Goal: Information Seeking & Learning: Learn about a topic

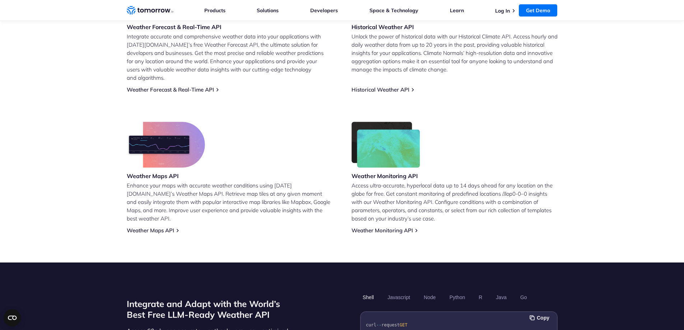
scroll to position [388, 0]
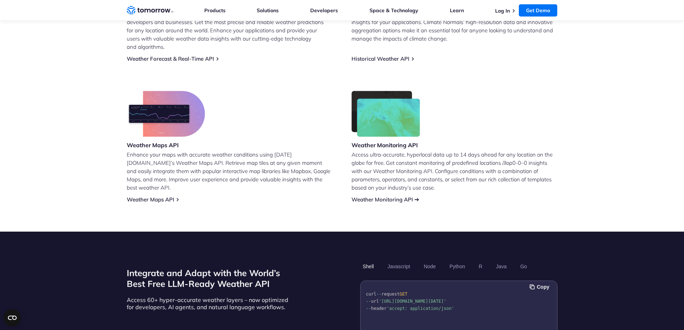
click at [393, 196] on link "Weather Monitoring API" at bounding box center [381, 199] width 61 height 7
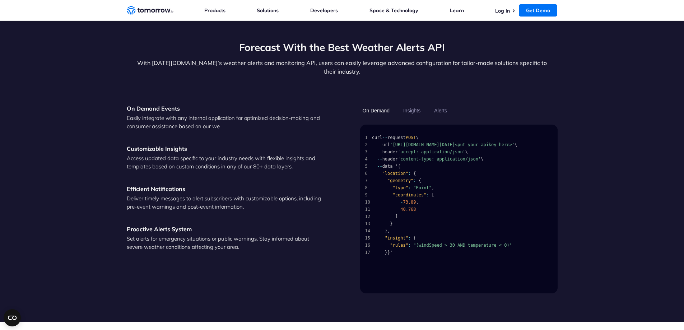
scroll to position [962, 0]
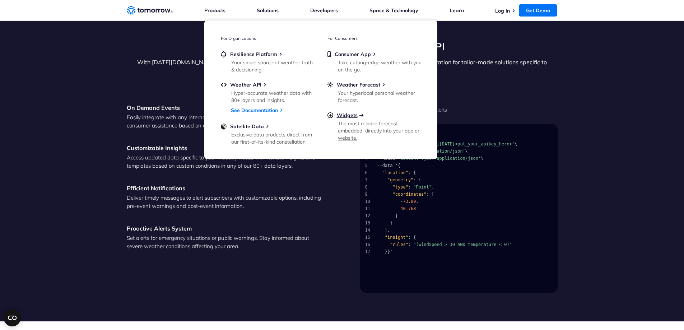
click at [346, 116] on span "Widgets" at bounding box center [347, 115] width 21 height 6
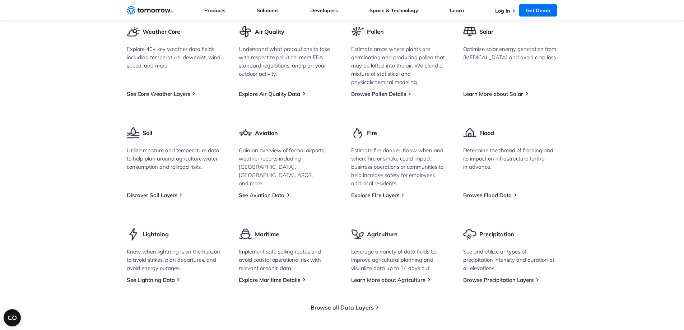
scroll to position [930, 0]
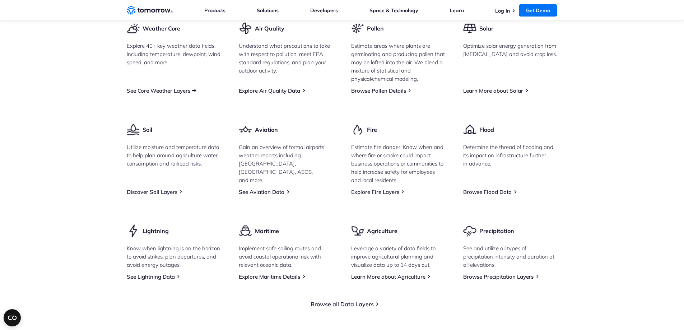
click at [149, 94] on link "See Core Weather Layers" at bounding box center [159, 90] width 64 height 7
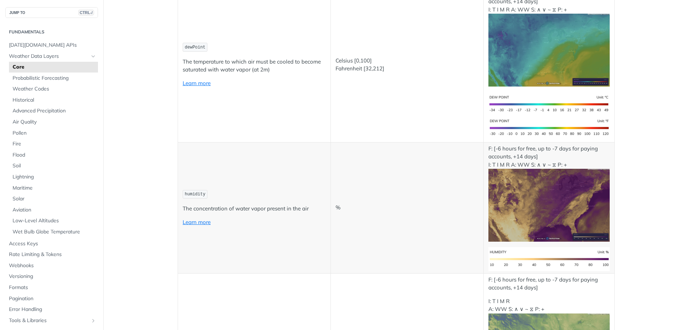
scroll to position [415, 0]
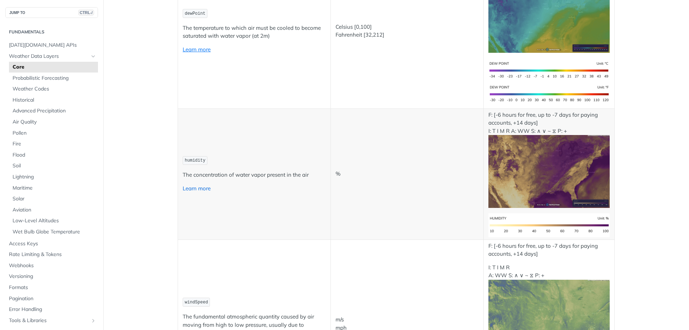
click at [196, 189] on link "Learn more" at bounding box center [197, 188] width 28 height 7
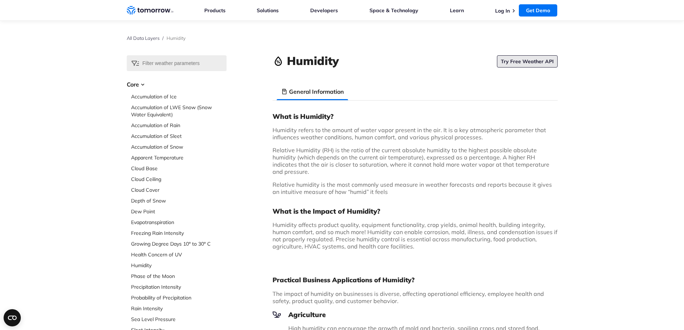
click at [530, 64] on link "Try Free Weather API" at bounding box center [527, 61] width 61 height 12
